Goal: Navigation & Orientation: Find specific page/section

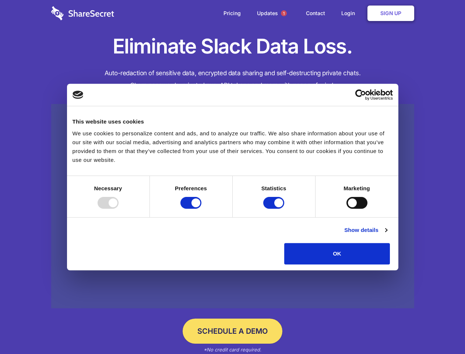
click at [119, 209] on div at bounding box center [108, 203] width 21 height 12
click at [202, 209] on input "Preferences" at bounding box center [191, 203] width 21 height 12
checkbox input "false"
click at [275, 209] on input "Statistics" at bounding box center [273, 203] width 21 height 12
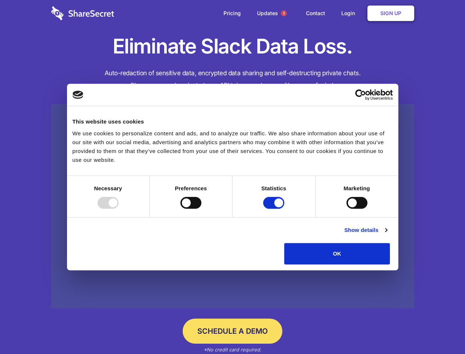
checkbox input "false"
click at [347, 209] on input "Marketing" at bounding box center [357, 203] width 21 height 12
checkbox input "true"
click at [387, 234] on link "Show details" at bounding box center [365, 229] width 43 height 9
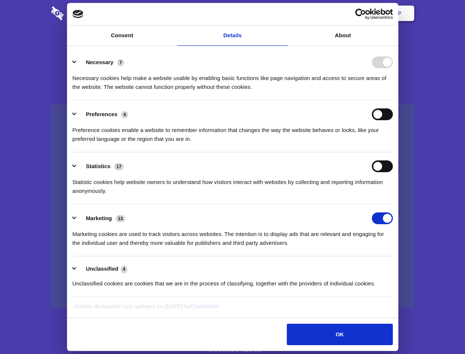
click at [393, 100] on li "Necessary 7 Necessary cookies help make a website usable by enabling basic func…" at bounding box center [233, 74] width 321 height 52
click at [284, 13] on span "1" at bounding box center [284, 13] width 6 height 6
